Goal: Navigation & Orientation: Go to known website

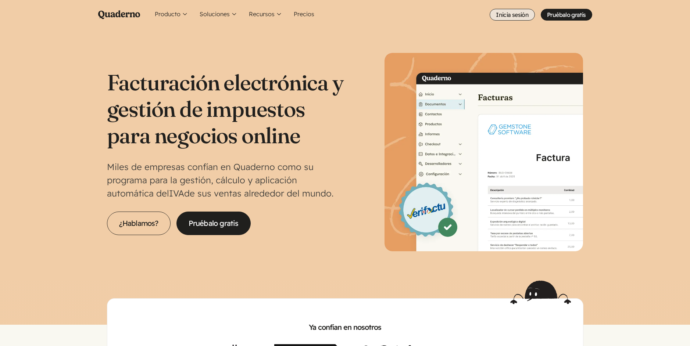
drag, startPoint x: 515, startPoint y: 23, endPoint x: 513, endPoint y: 17, distance: 6.5
click at [514, 23] on ul "Producto Conoce la plataforma Quaderno World icon Registro Conoce dónde y cuánd…" at bounding box center [372, 14] width 440 height 29
click at [512, 16] on link "Inicia sesión" at bounding box center [511, 15] width 45 height 12
click at [514, 17] on link "Inicia sesión" at bounding box center [511, 15] width 45 height 12
